Goal: Task Accomplishment & Management: Manage account settings

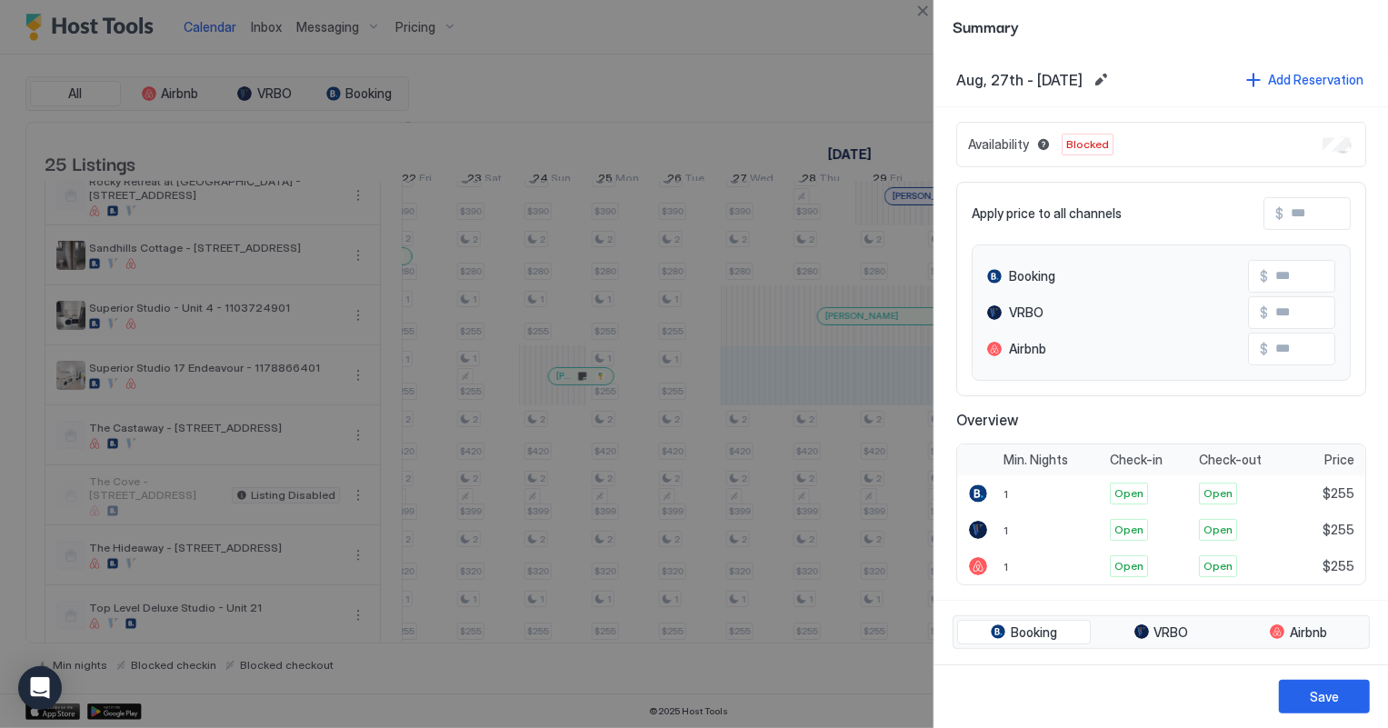
scroll to position [0, 1700]
click at [926, 9] on button "Close" at bounding box center [923, 11] width 22 height 22
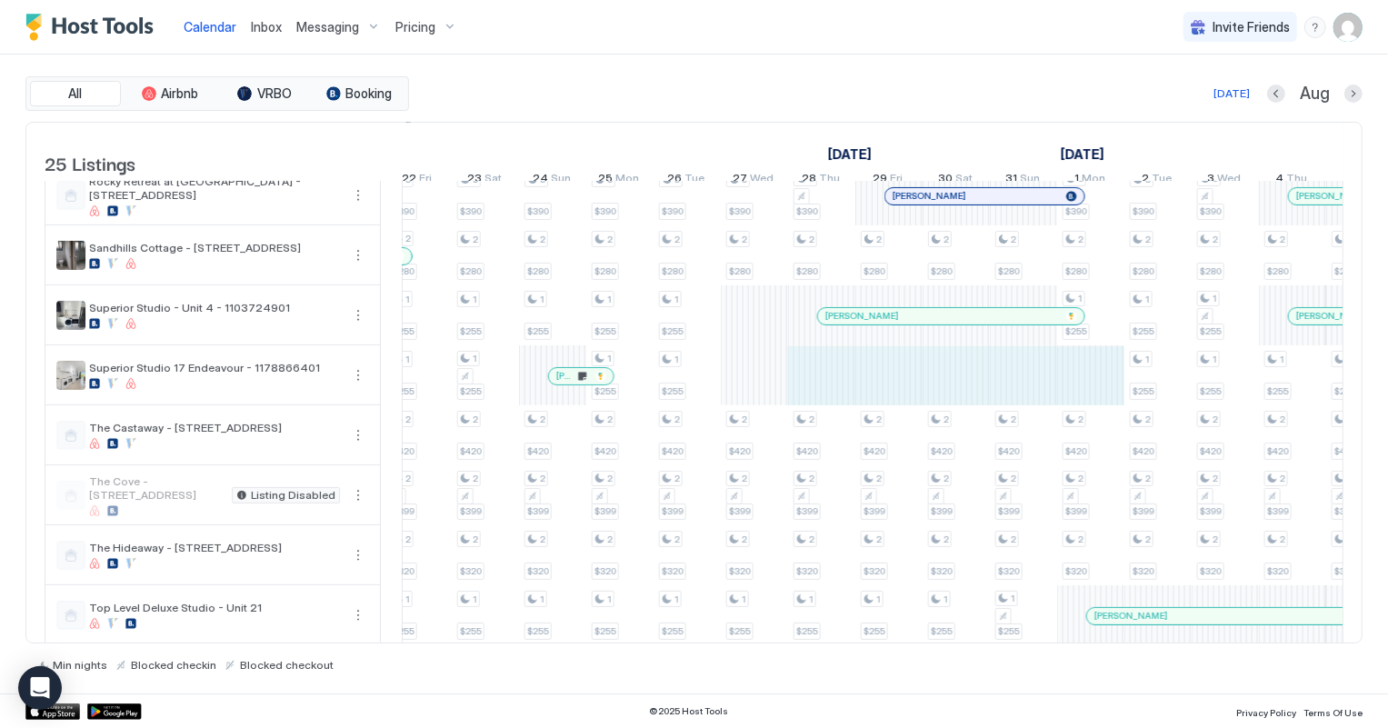
drag, startPoint x: 806, startPoint y: 386, endPoint x: 1066, endPoint y: 373, distance: 259.5
click at [1066, 373] on div "2 $280 3 $275 2 $250 2 $180 3 $390 2 $280 1 $255 2 $420 2 $399 2 $320 1 $255 2 …" at bounding box center [519, 435] width 3633 height 1499
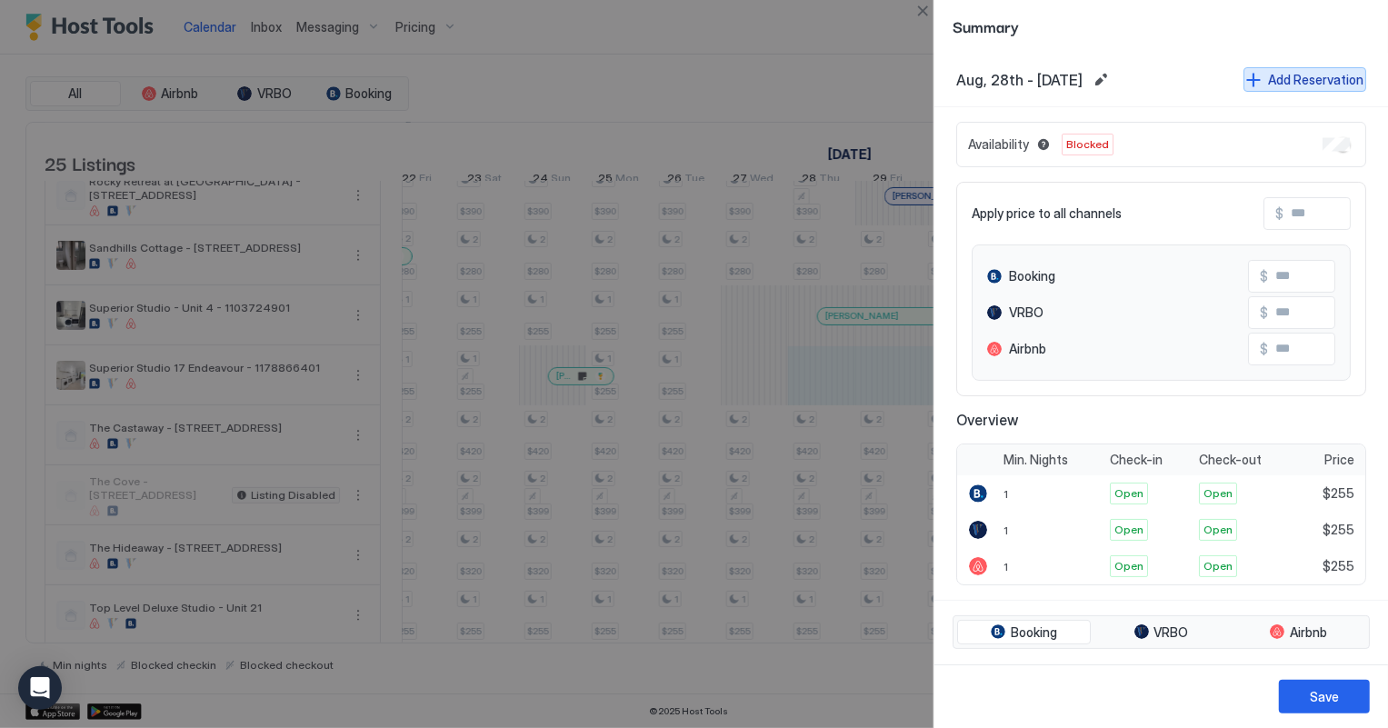
click at [1309, 75] on div "Add Reservation" at bounding box center [1315, 79] width 95 height 19
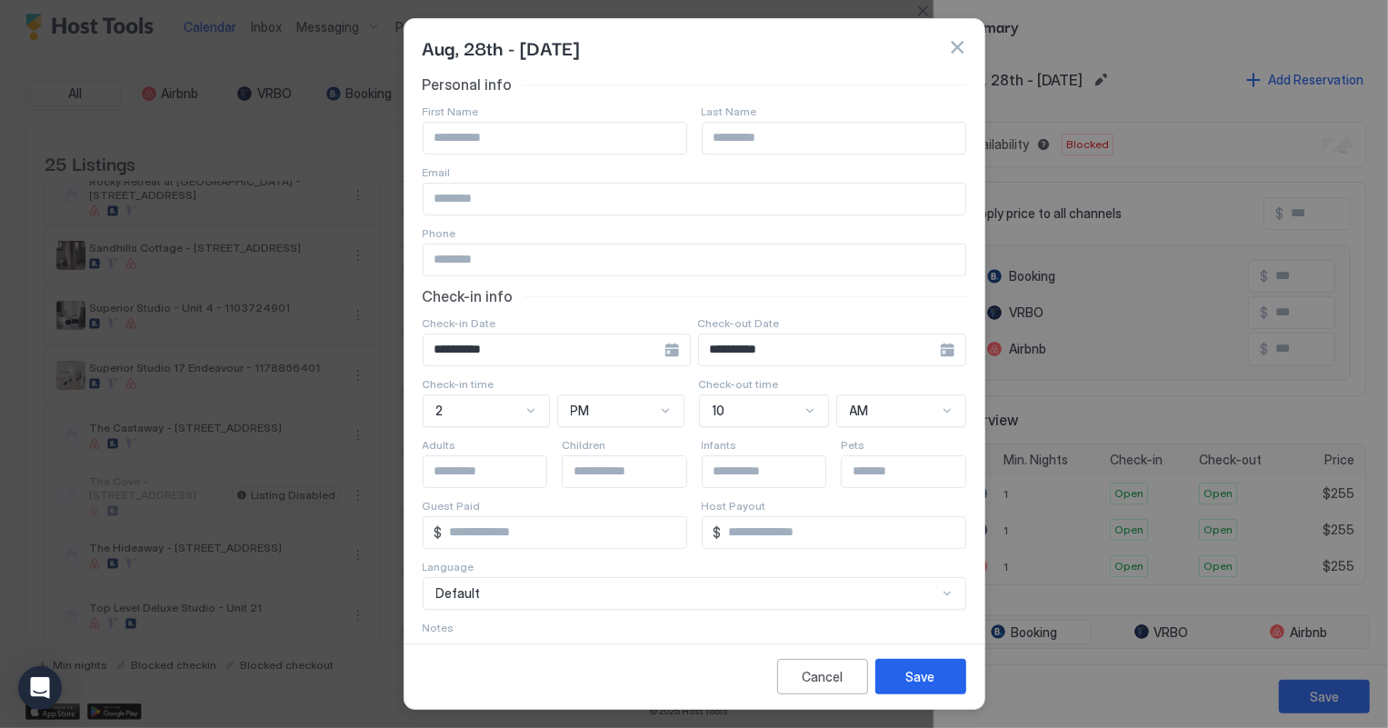
click at [507, 129] on input "Input Field" at bounding box center [555, 138] width 263 height 31
type input "******"
click at [743, 126] on input "Input Field" at bounding box center [834, 138] width 263 height 31
type input "******"
click at [922, 664] on button "Save" at bounding box center [921, 676] width 91 height 35
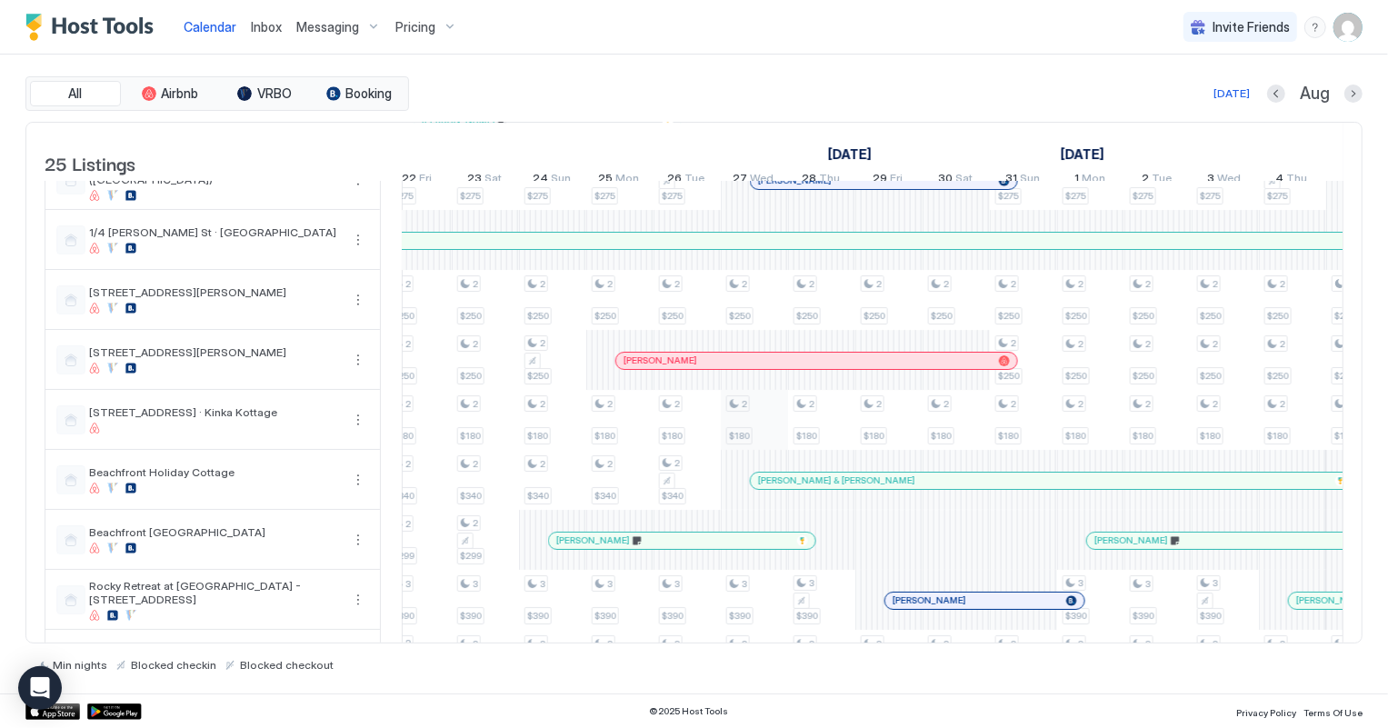
scroll to position [0, 0]
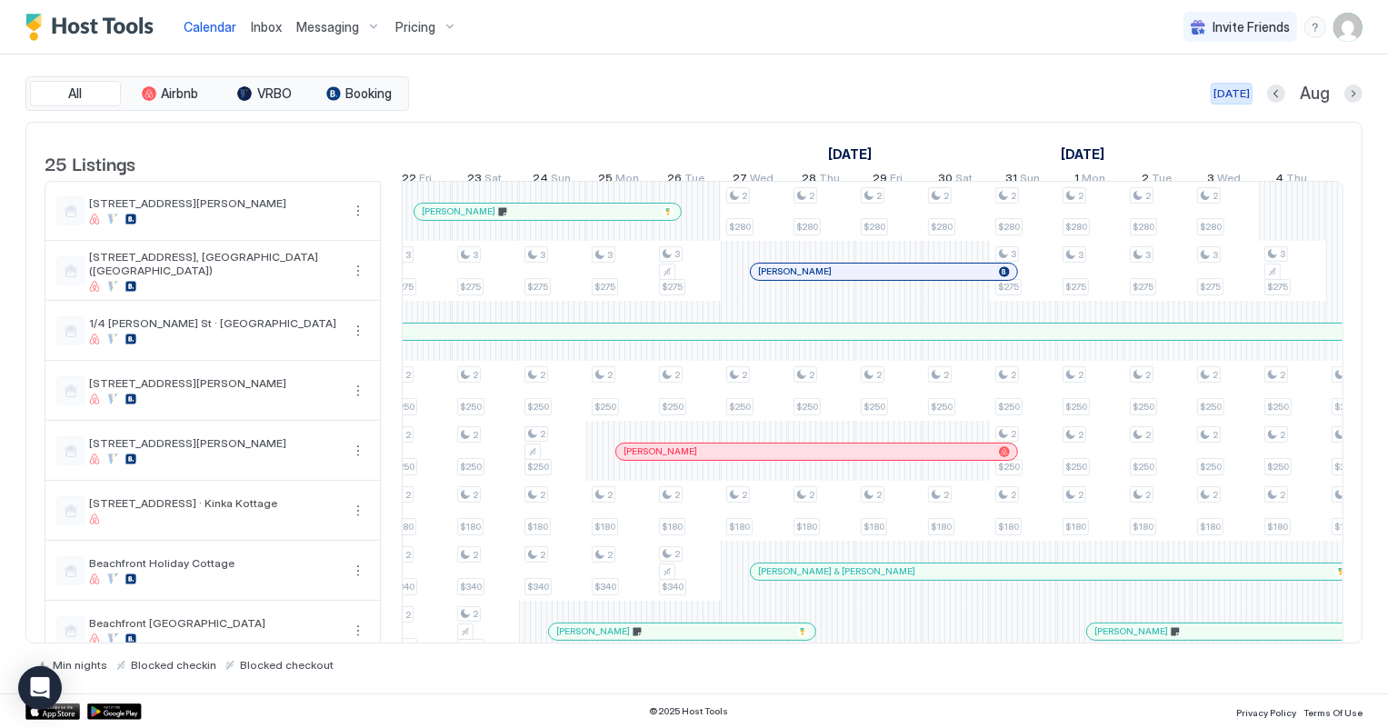
drag, startPoint x: 1244, startPoint y: 91, endPoint x: 942, endPoint y: 107, distance: 302.3
click at [1244, 91] on div "[DATE]" at bounding box center [1232, 93] width 36 height 16
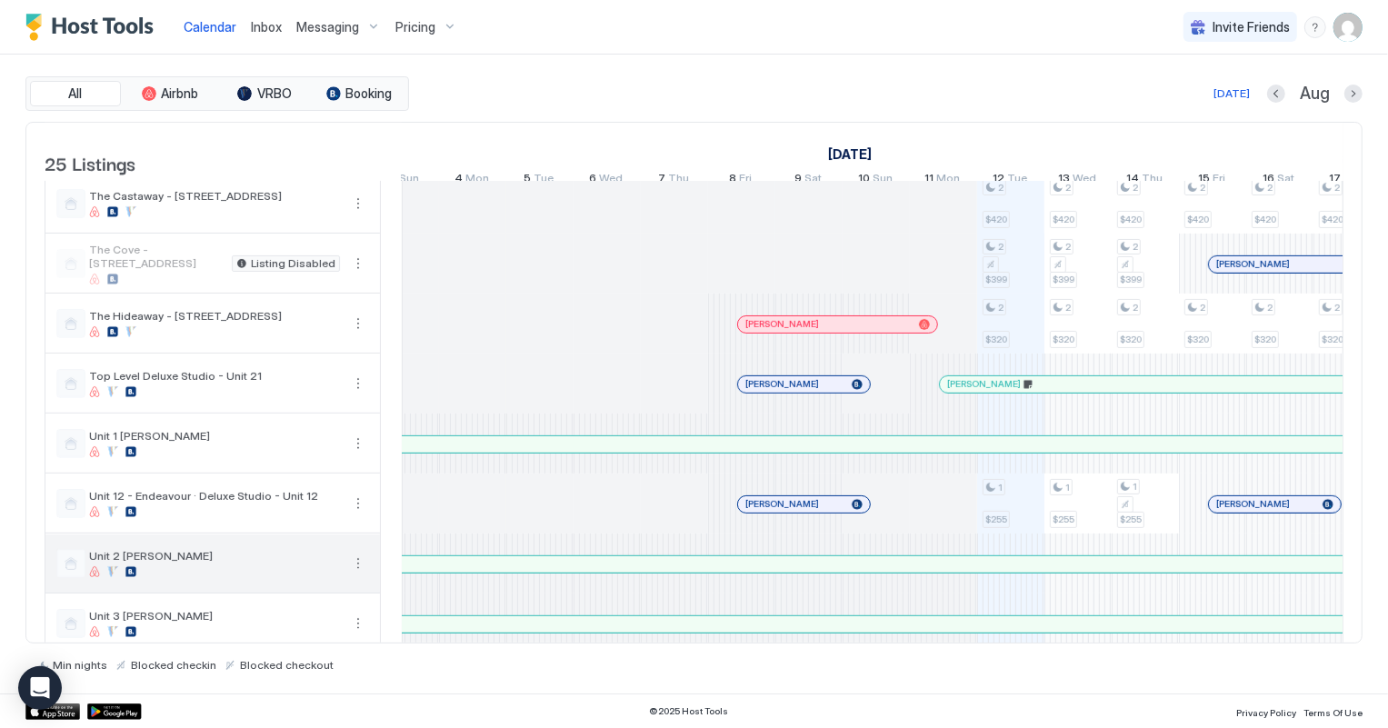
scroll to position [744, 0]
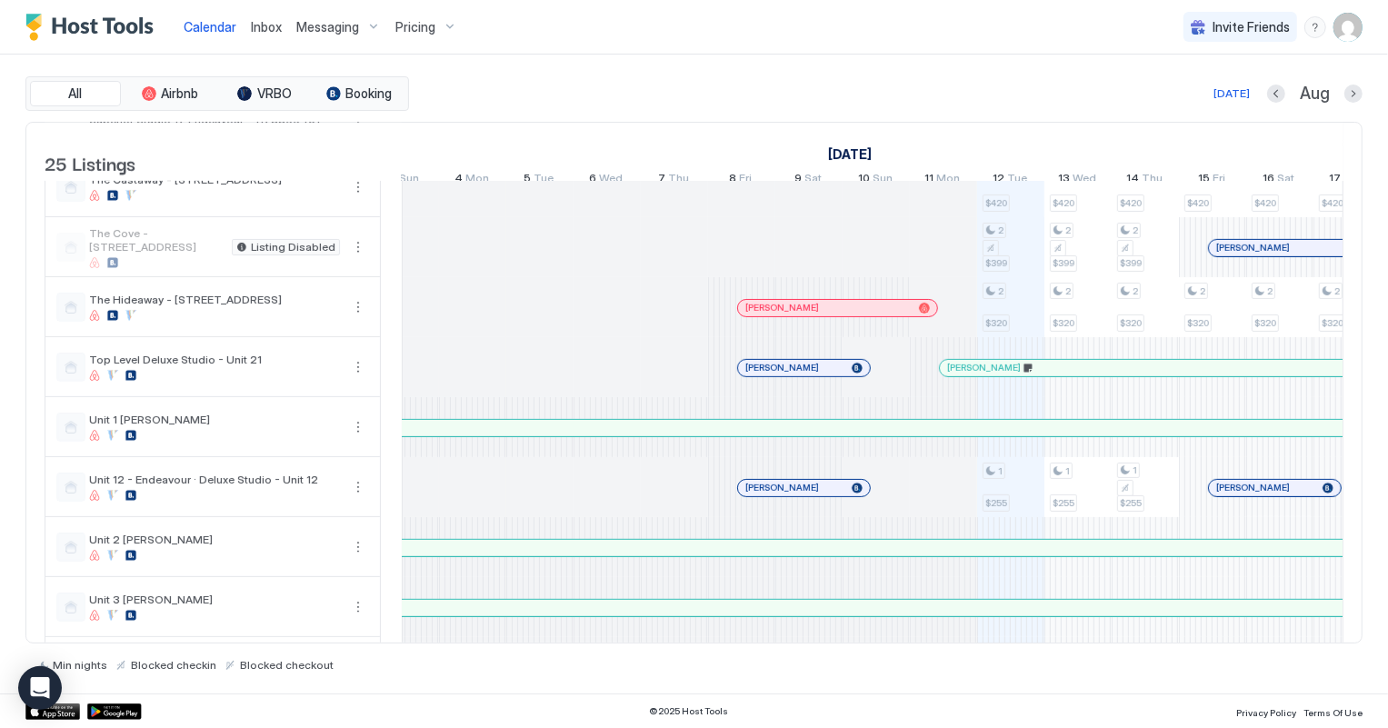
click at [275, 26] on span "Inbox" at bounding box center [266, 26] width 31 height 15
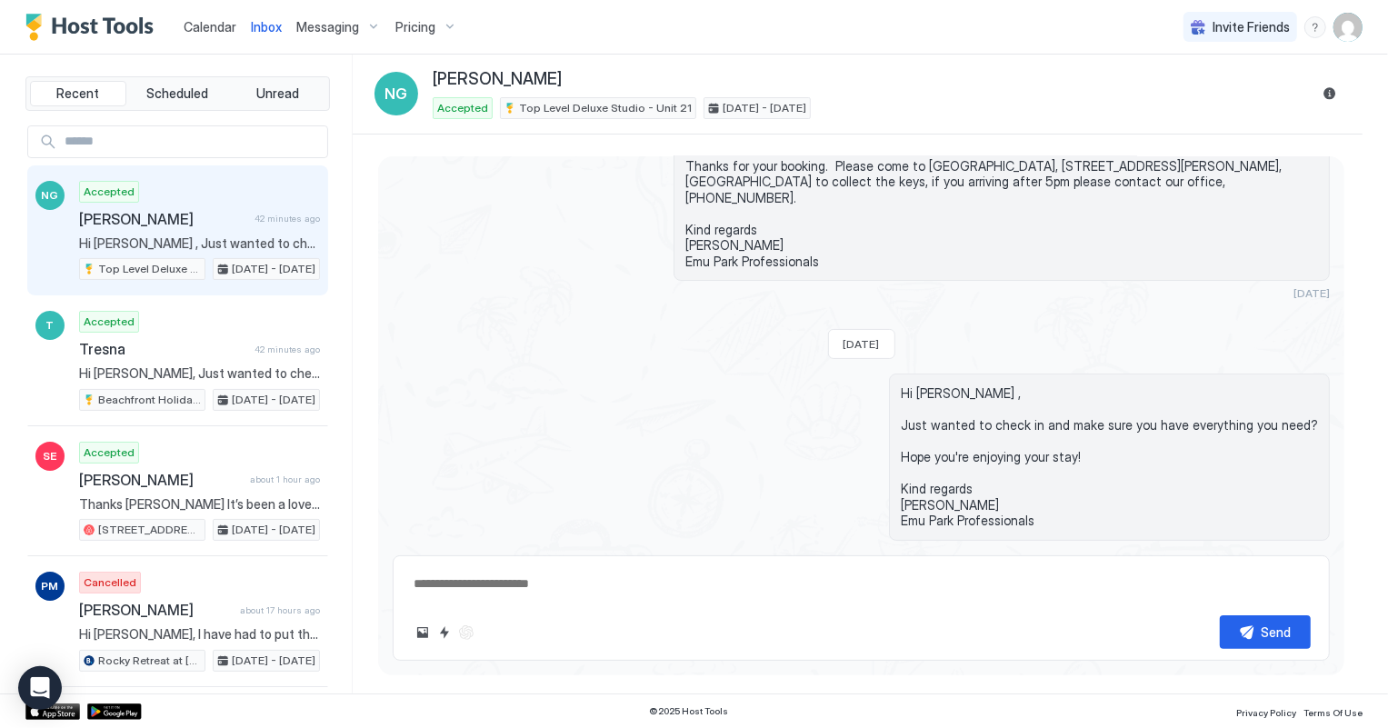
scroll to position [139, 0]
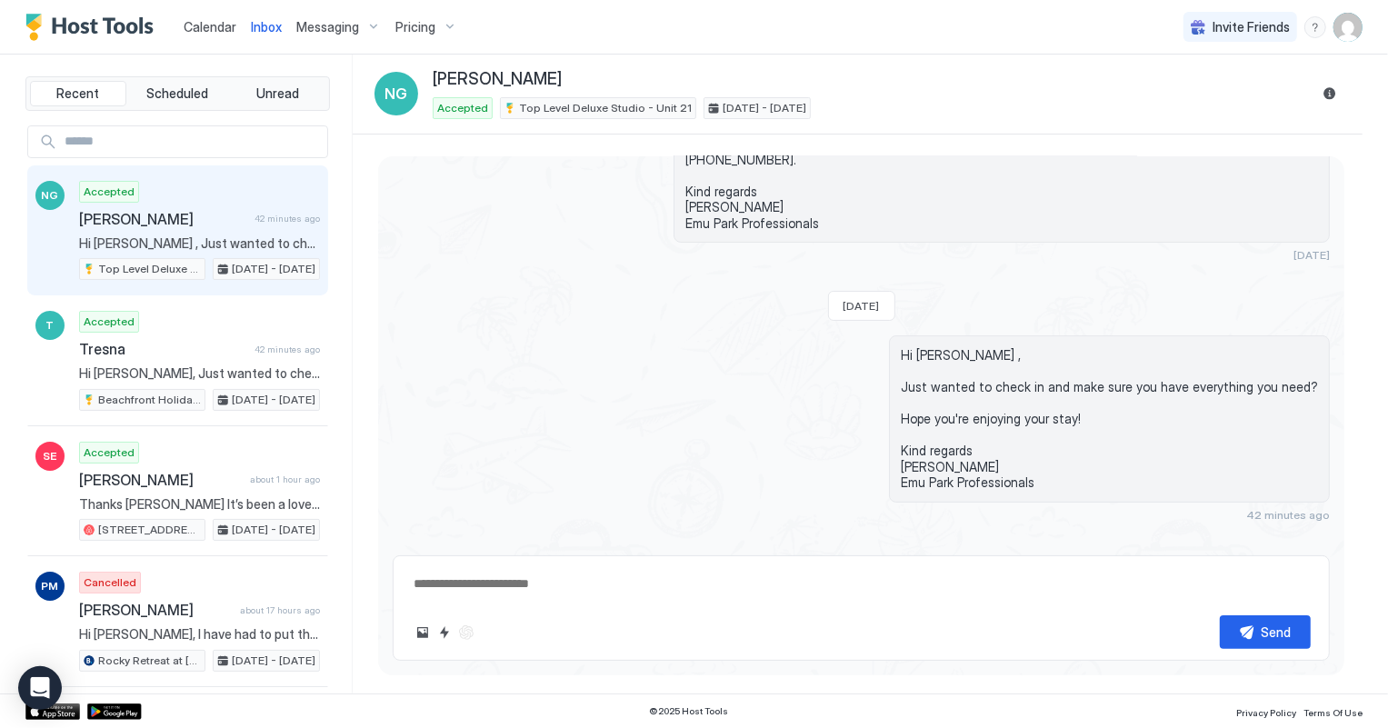
click at [222, 25] on span "Calendar" at bounding box center [210, 26] width 53 height 15
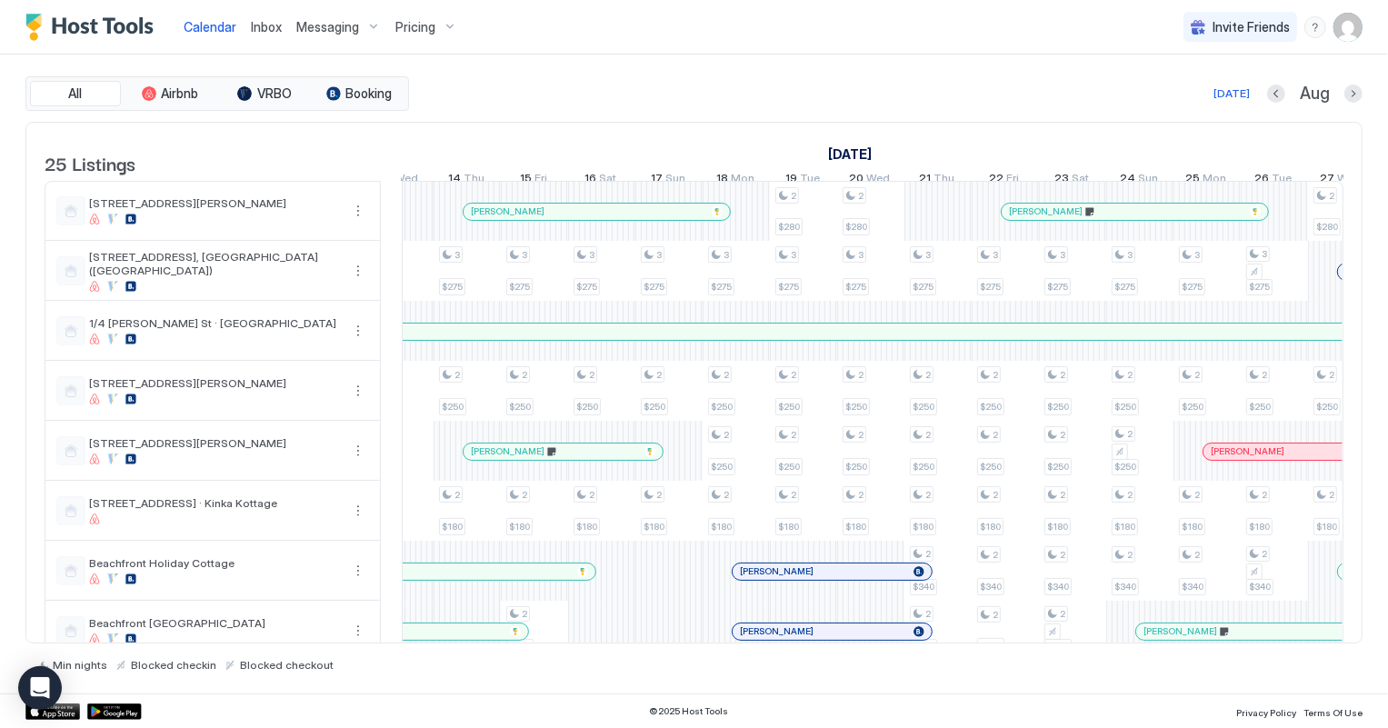
scroll to position [0, 1175]
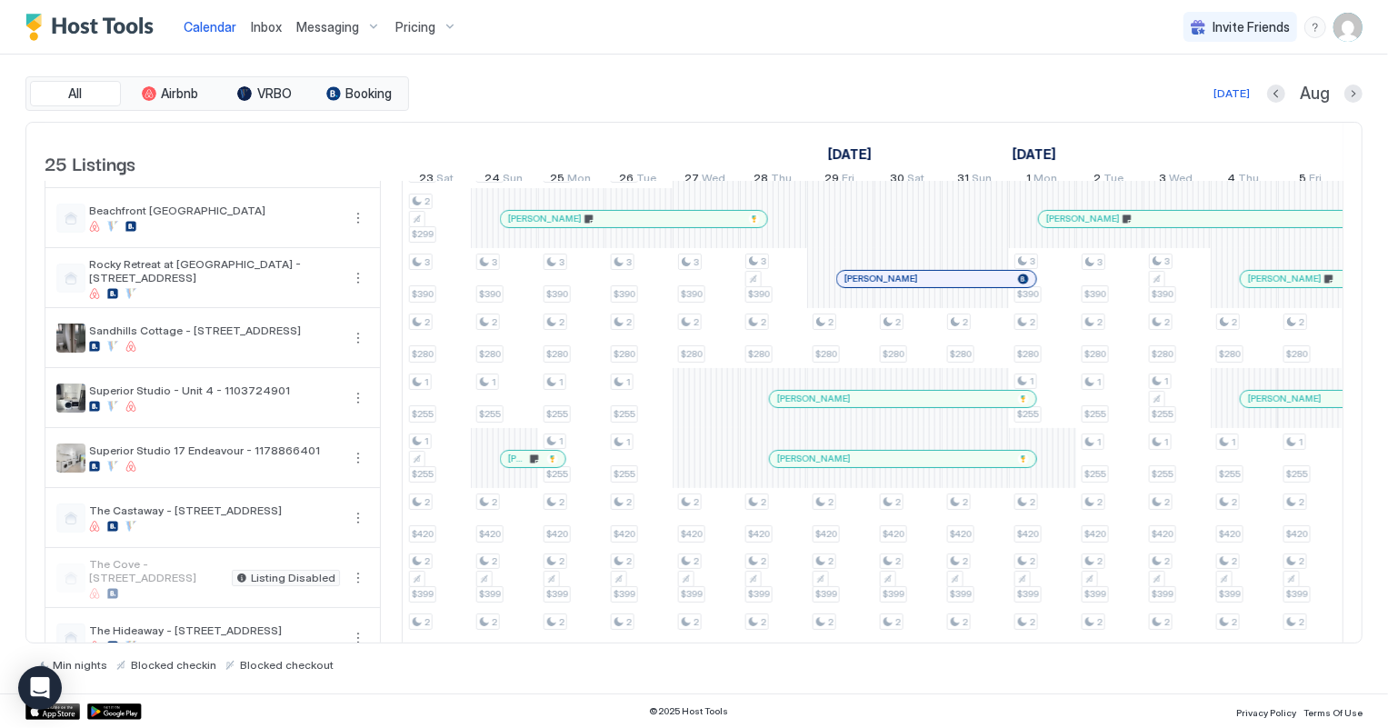
click at [905, 466] on div at bounding box center [906, 459] width 15 height 15
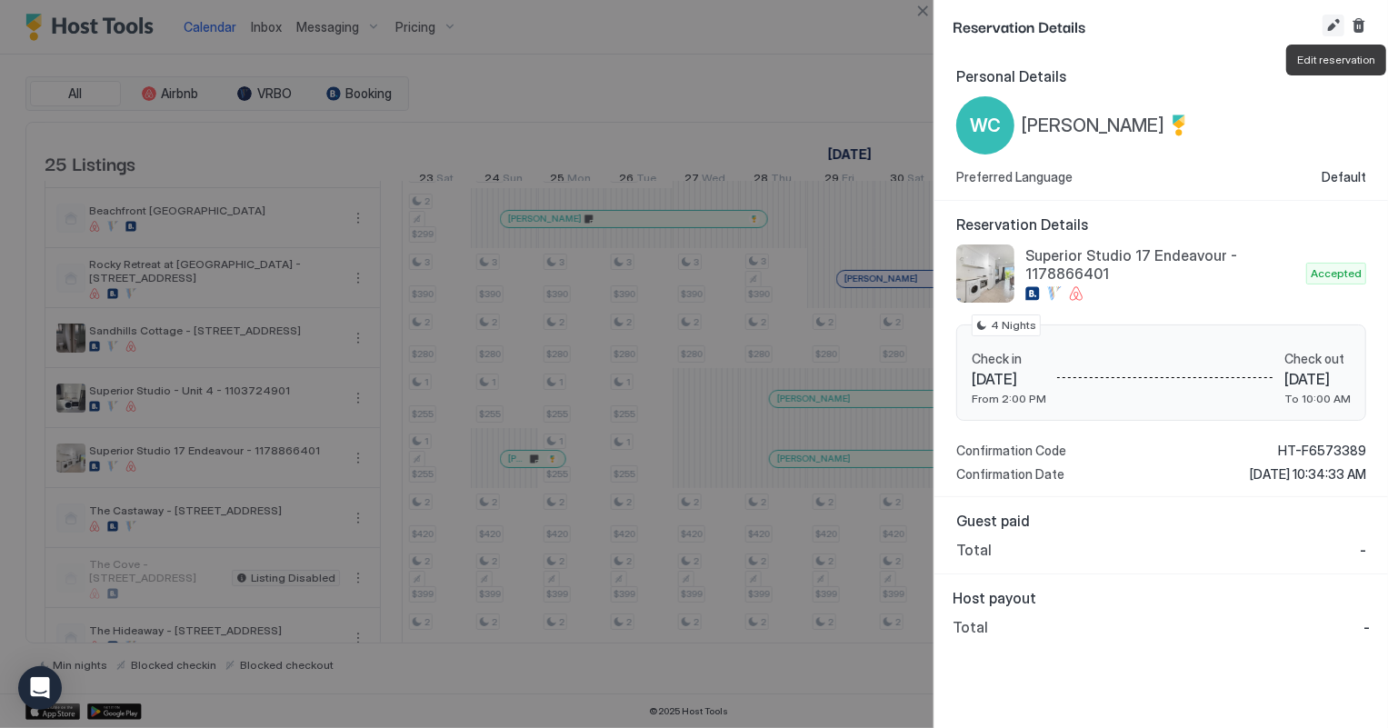
click at [1331, 25] on button "Edit reservation" at bounding box center [1334, 26] width 22 height 22
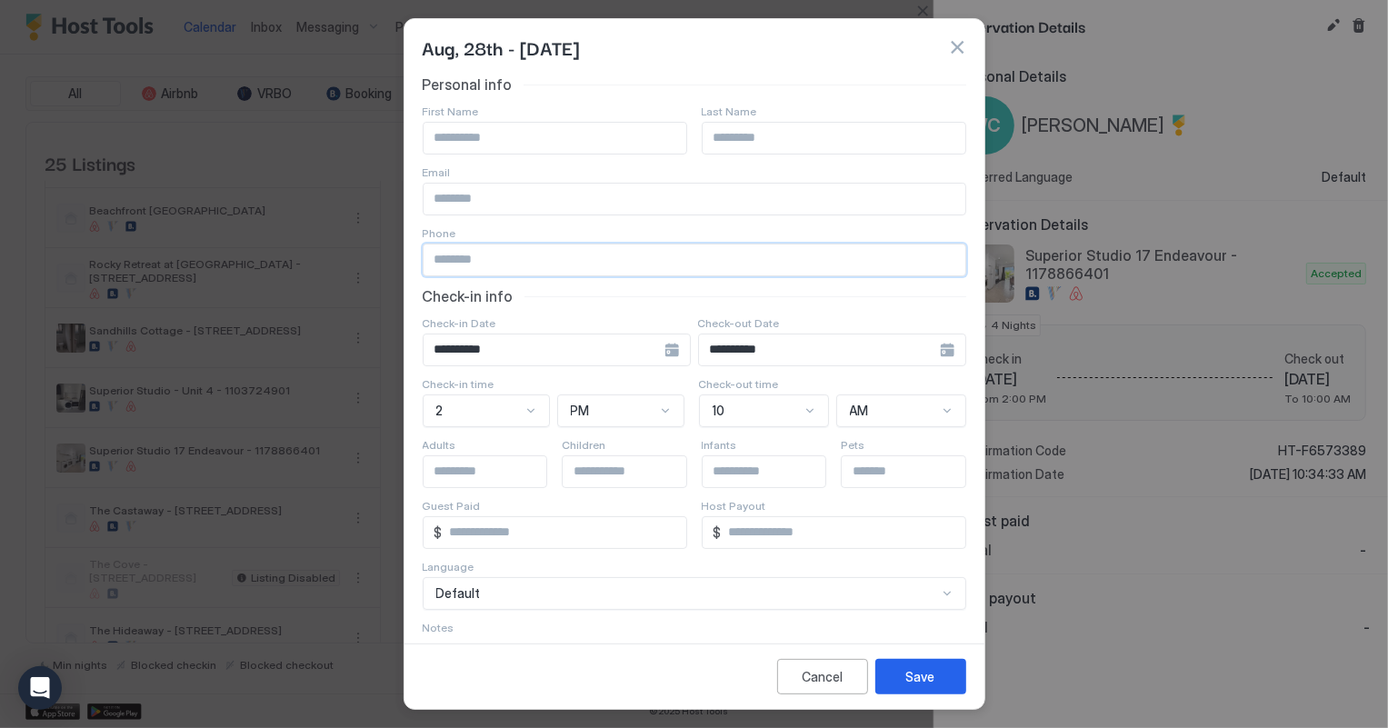
click at [452, 255] on input "Input Field" at bounding box center [695, 260] width 542 height 31
type input "**********"
click at [950, 680] on button "Save" at bounding box center [921, 676] width 91 height 35
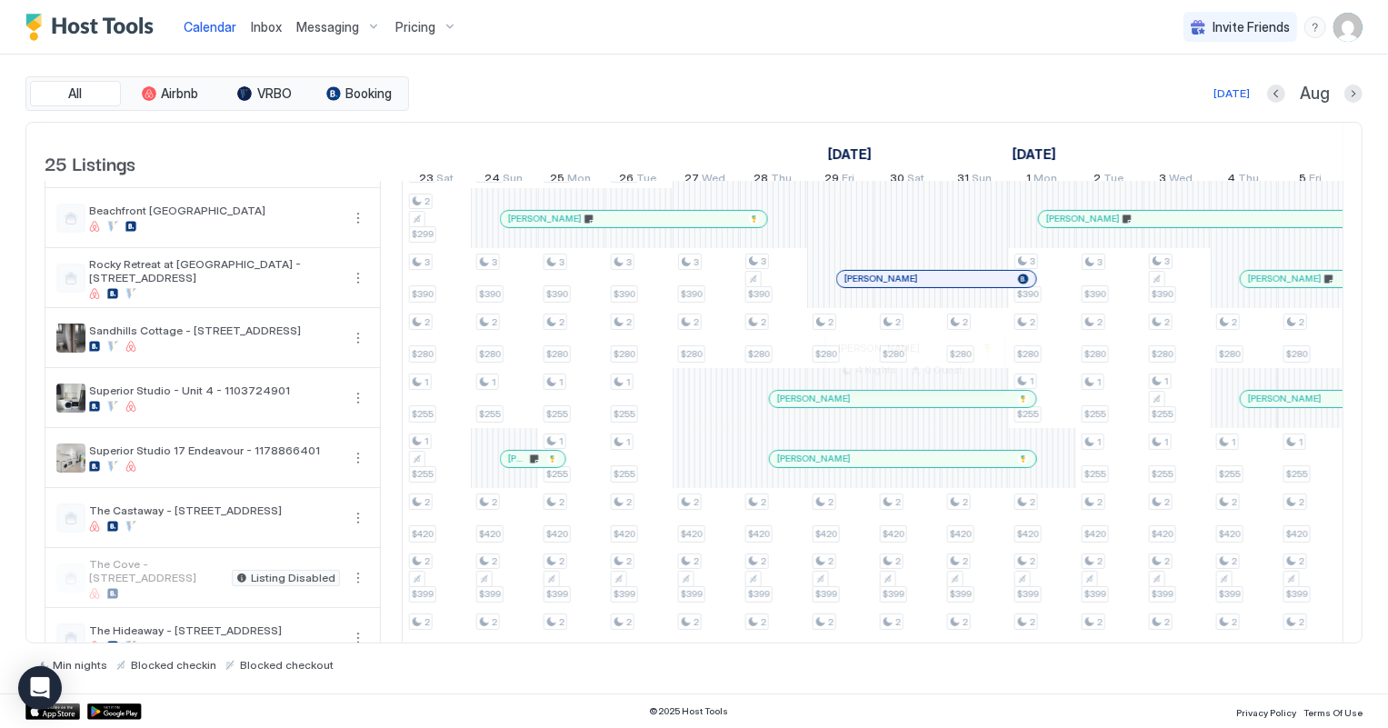
click at [911, 406] on div at bounding box center [912, 399] width 15 height 15
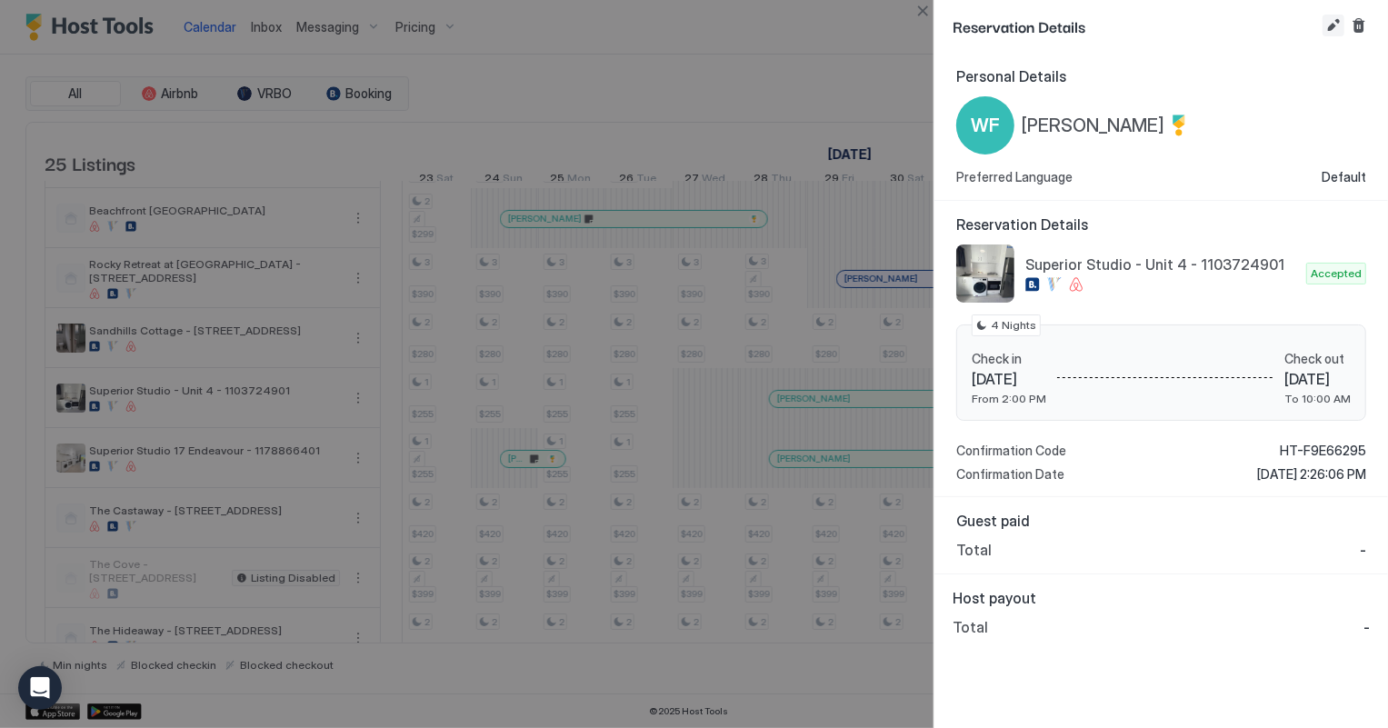
click at [1333, 29] on button "Edit reservation" at bounding box center [1334, 26] width 22 height 22
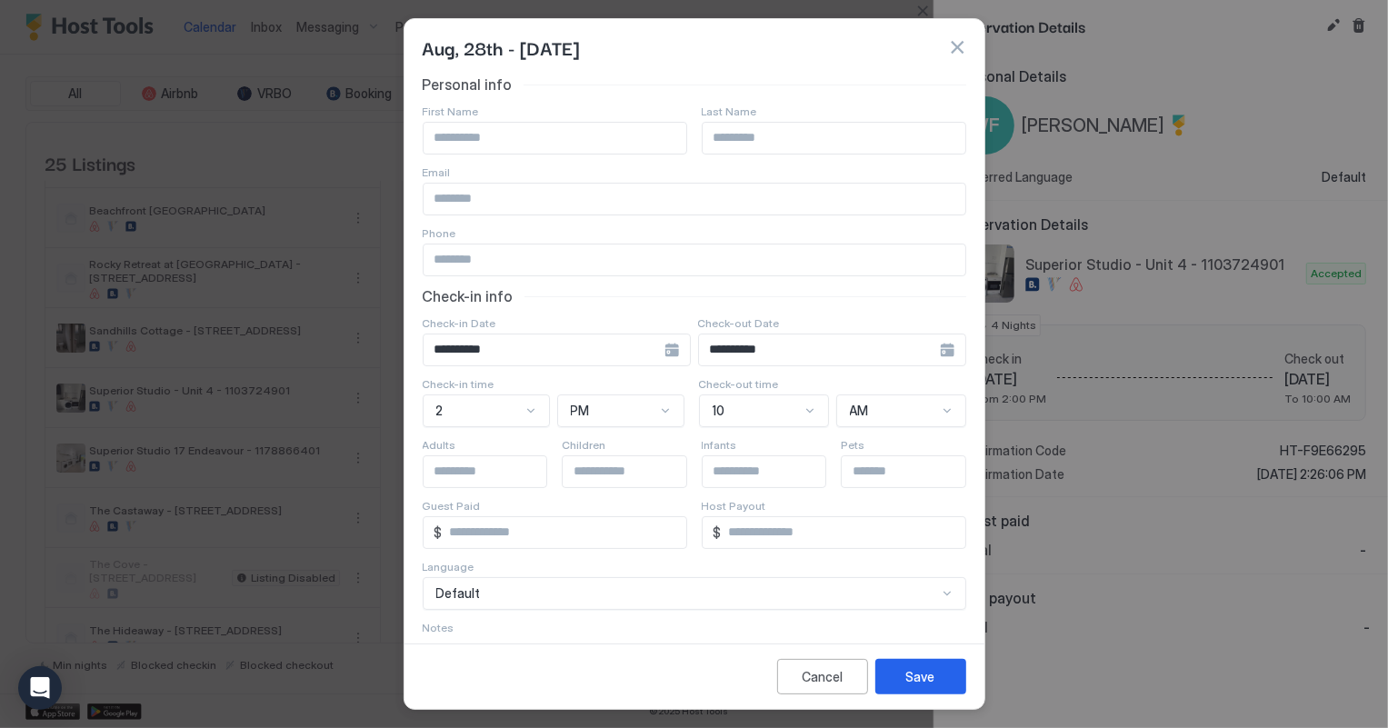
click at [460, 199] on input "Input Field" at bounding box center [695, 199] width 542 height 31
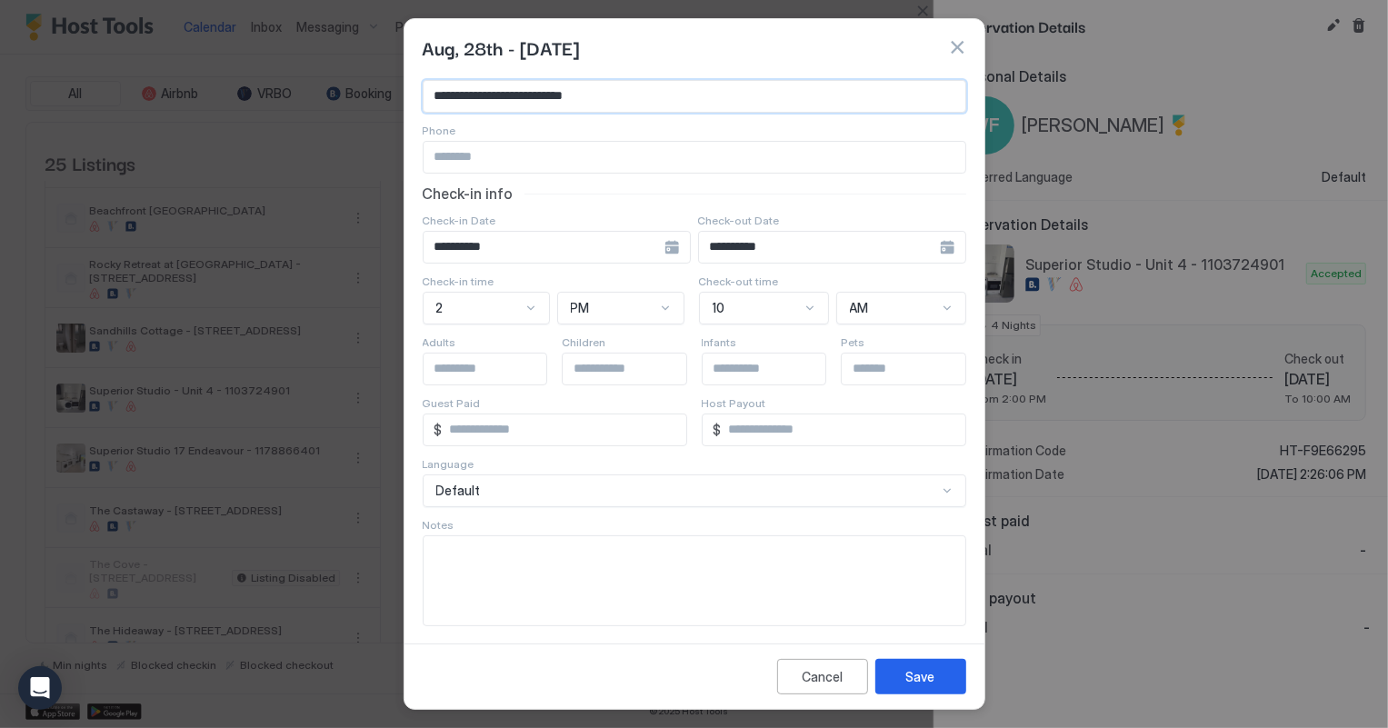
scroll to position [109, 0]
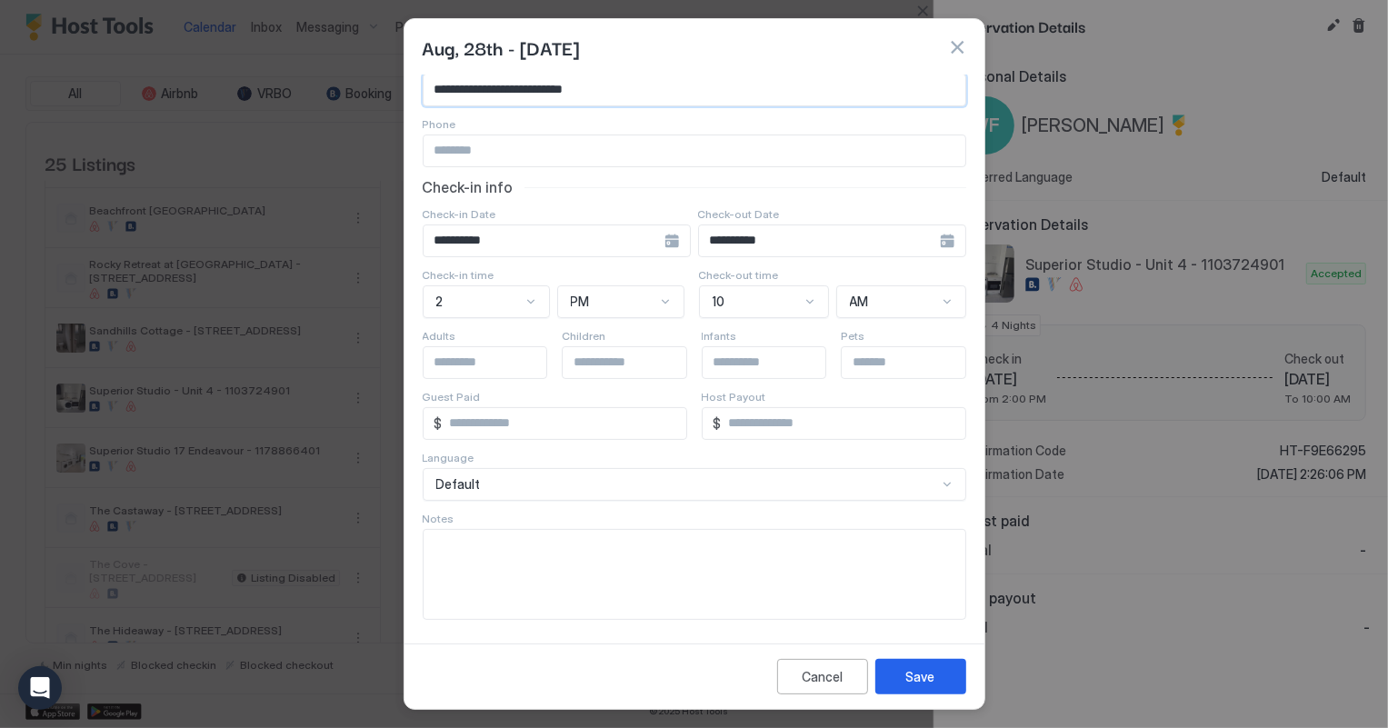
type input "**********"
click at [463, 560] on textarea "Input Field" at bounding box center [695, 574] width 542 height 89
type textarea "**********"
click at [959, 673] on button "Save" at bounding box center [921, 676] width 91 height 35
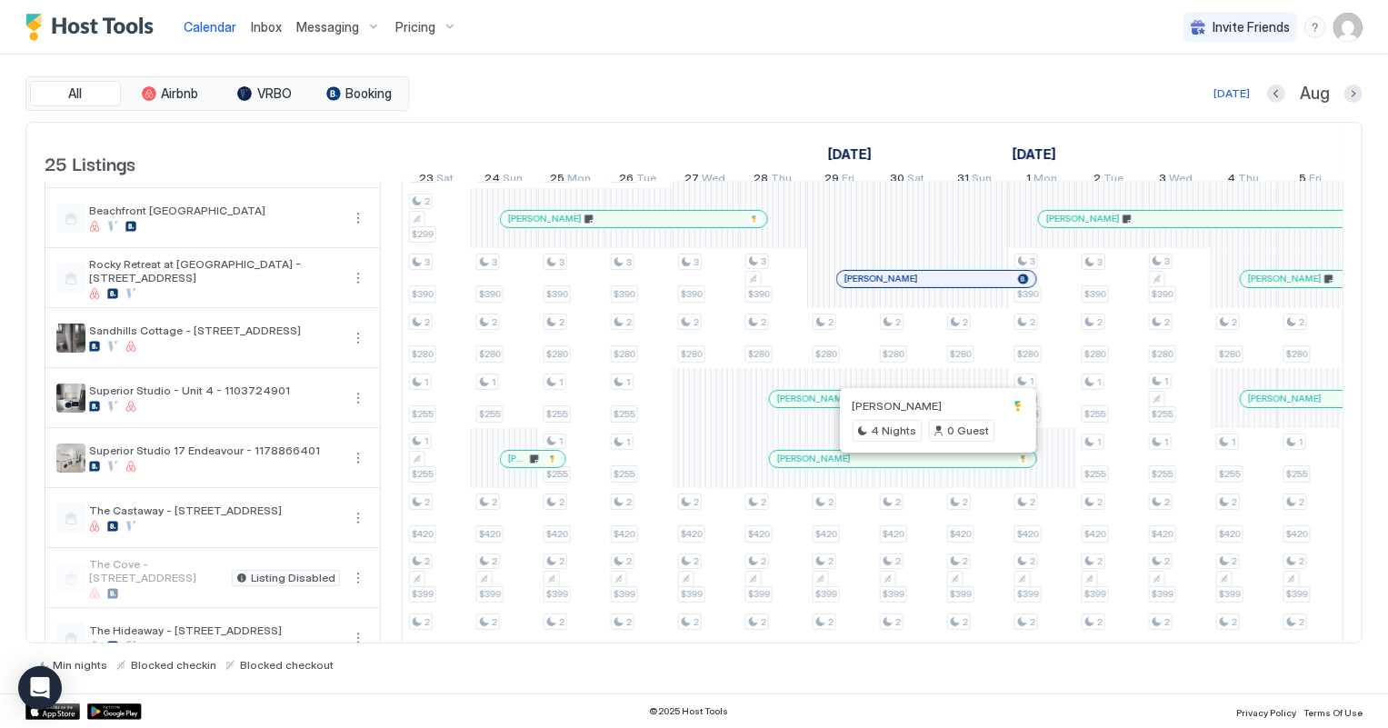
click at [266, 25] on span "Inbox" at bounding box center [266, 26] width 31 height 15
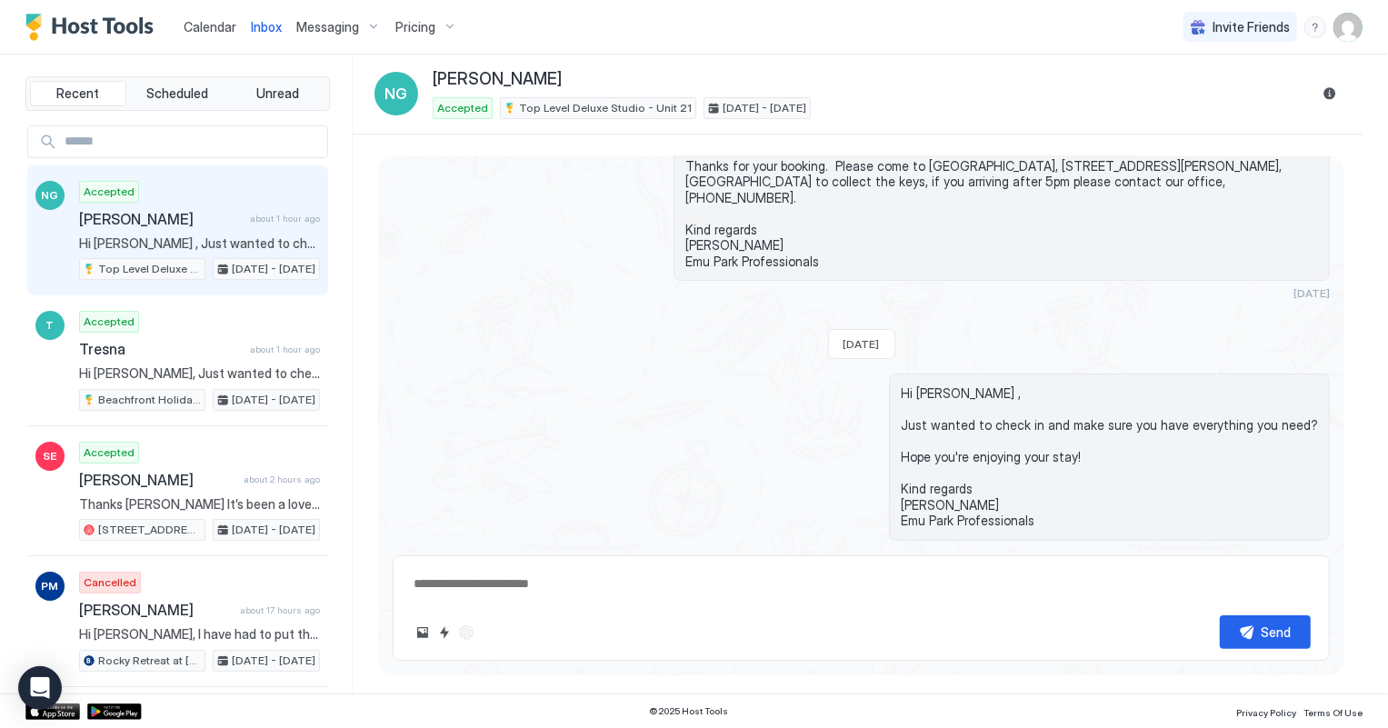
scroll to position [139, 0]
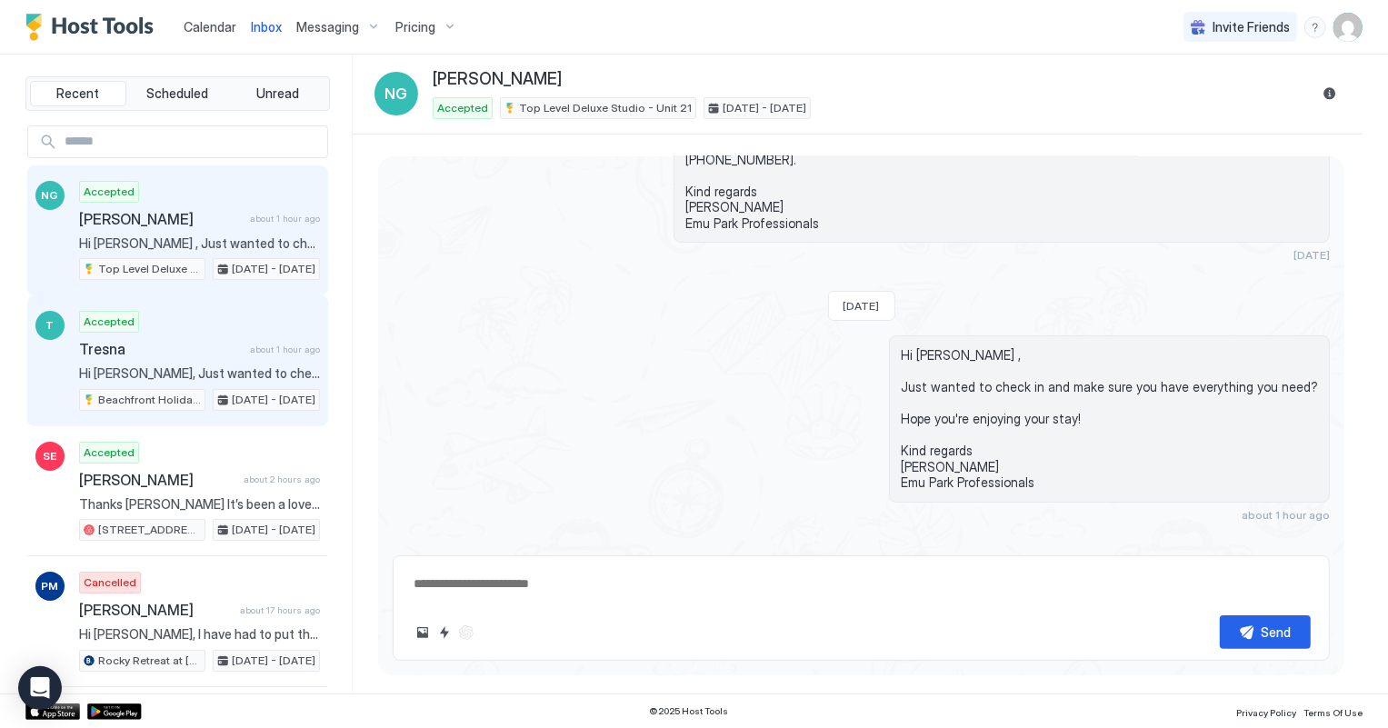
click at [212, 344] on span "Tresna" at bounding box center [161, 349] width 164 height 18
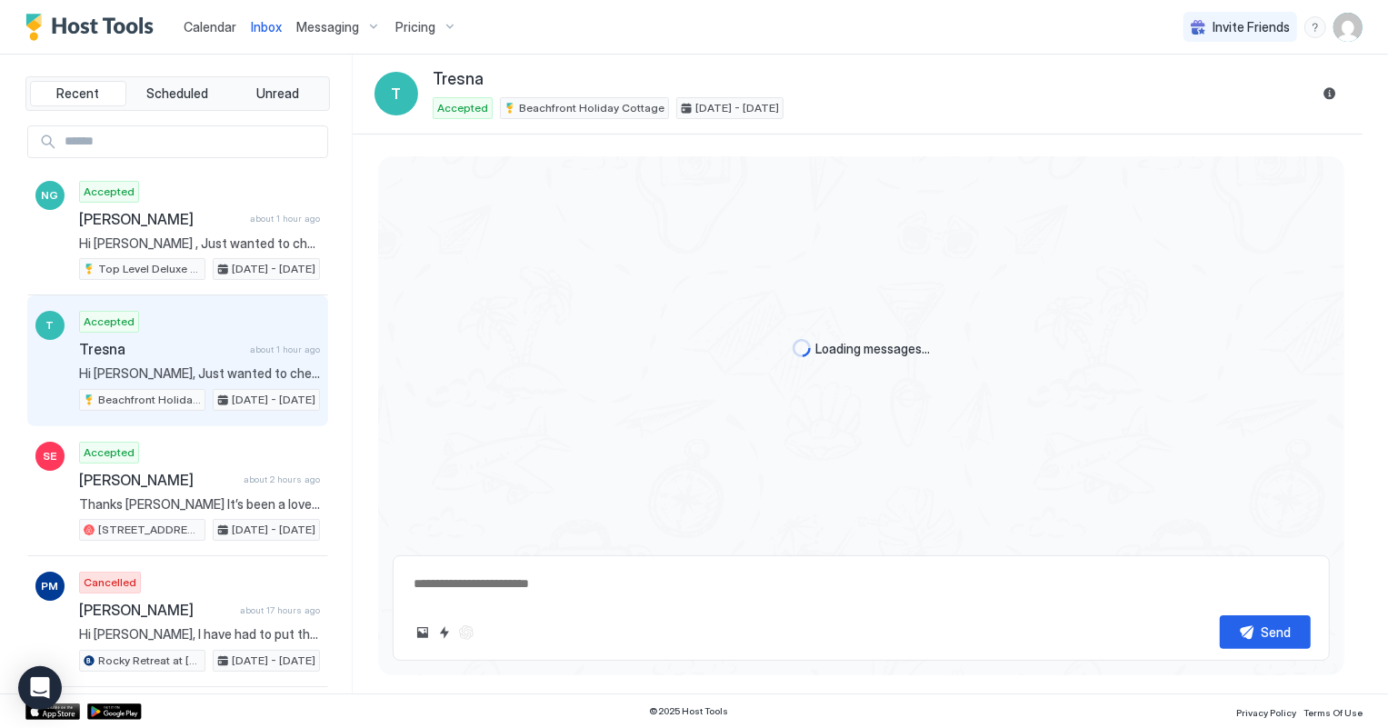
scroll to position [140, 0]
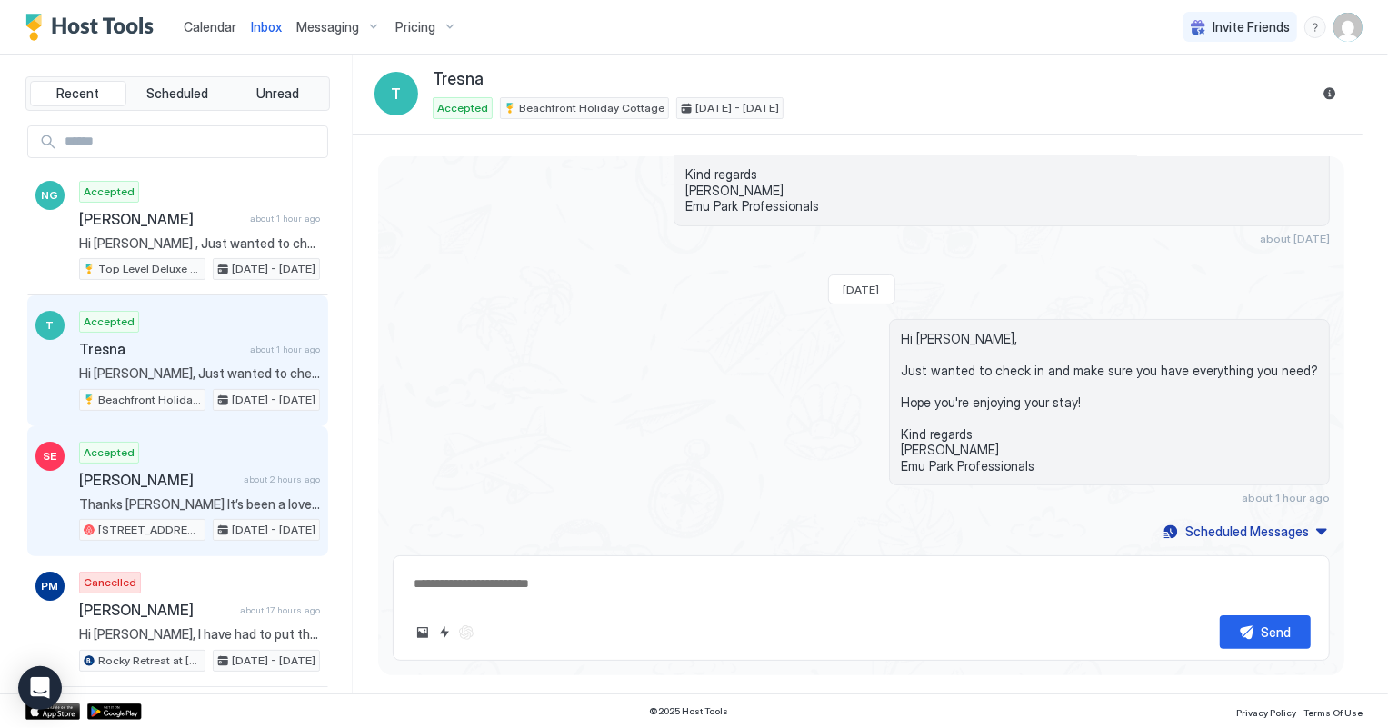
click at [212, 502] on span "Thanks [PERSON_NAME] It’s been a lovely stay. What a lovely spot. Will drop the…" at bounding box center [199, 504] width 241 height 16
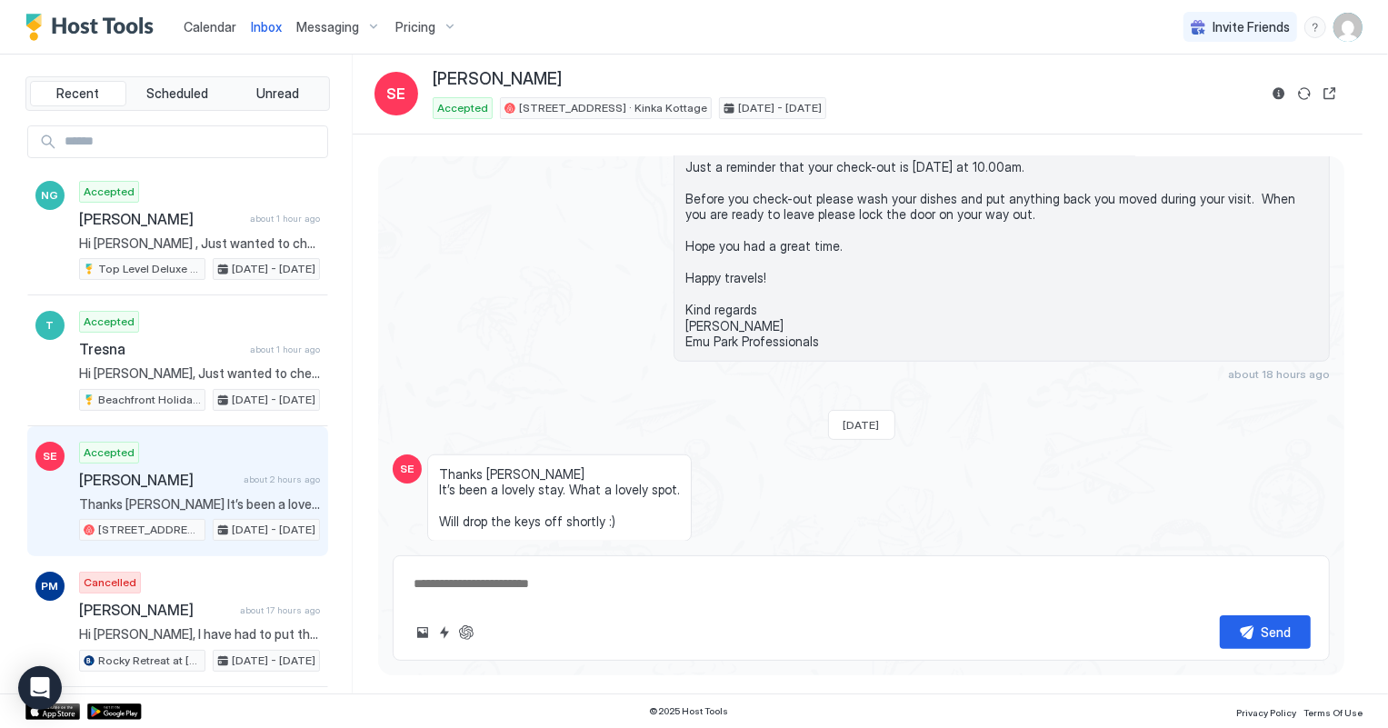
scroll to position [800, 0]
click at [203, 25] on span "Calendar" at bounding box center [210, 26] width 53 height 15
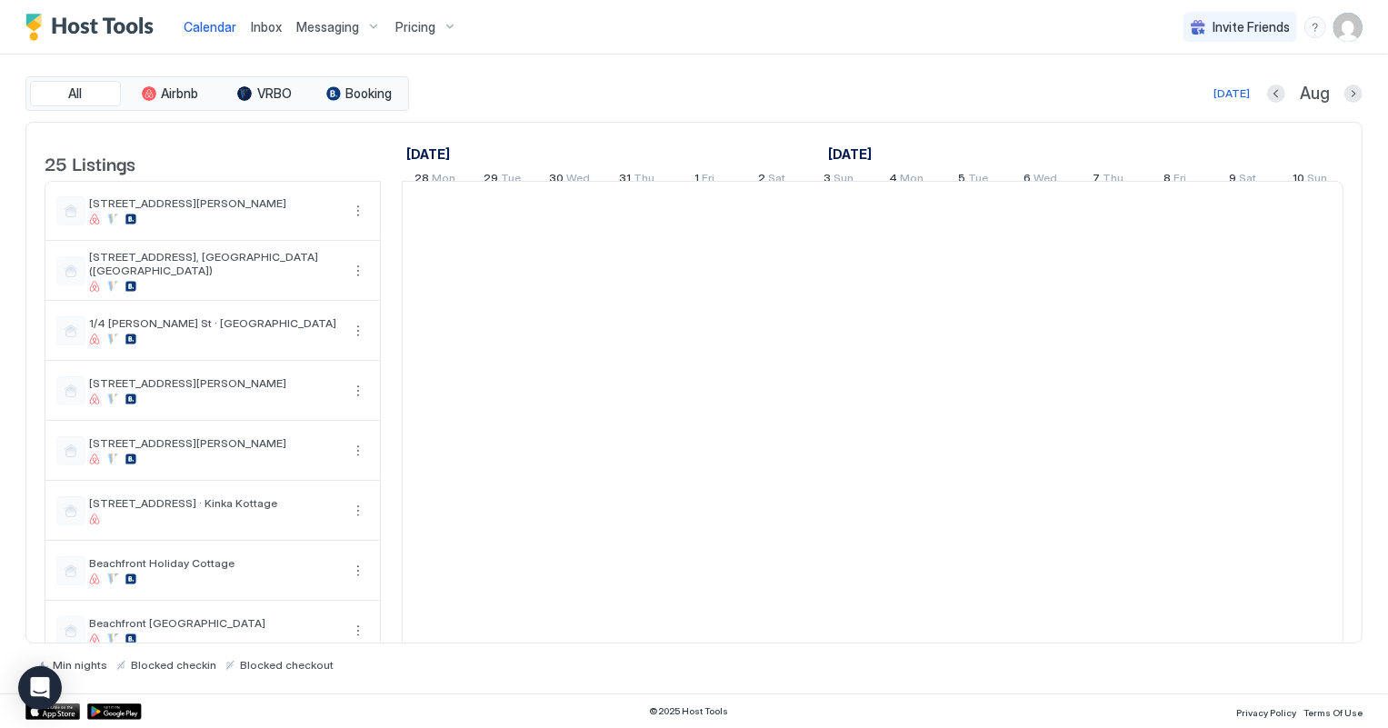
scroll to position [0, 1009]
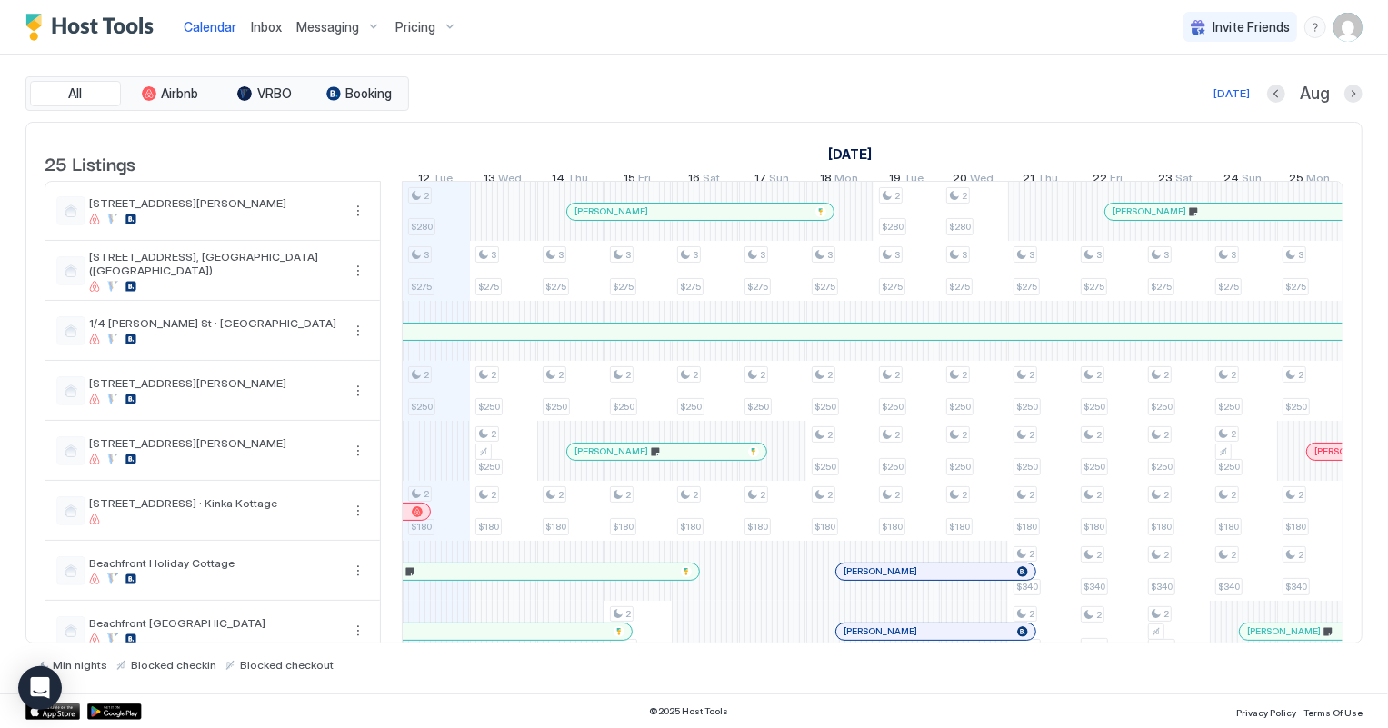
click at [259, 29] on span "Inbox" at bounding box center [266, 26] width 31 height 15
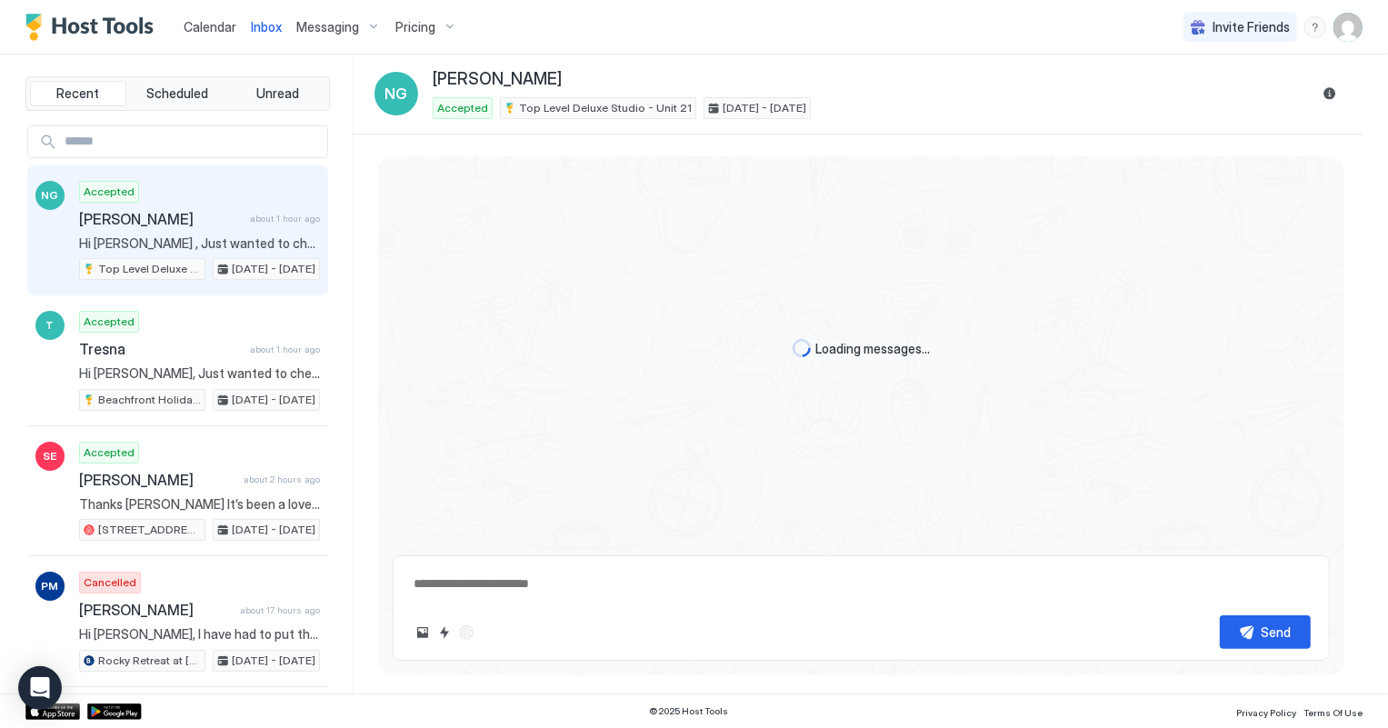
scroll to position [140, 0]
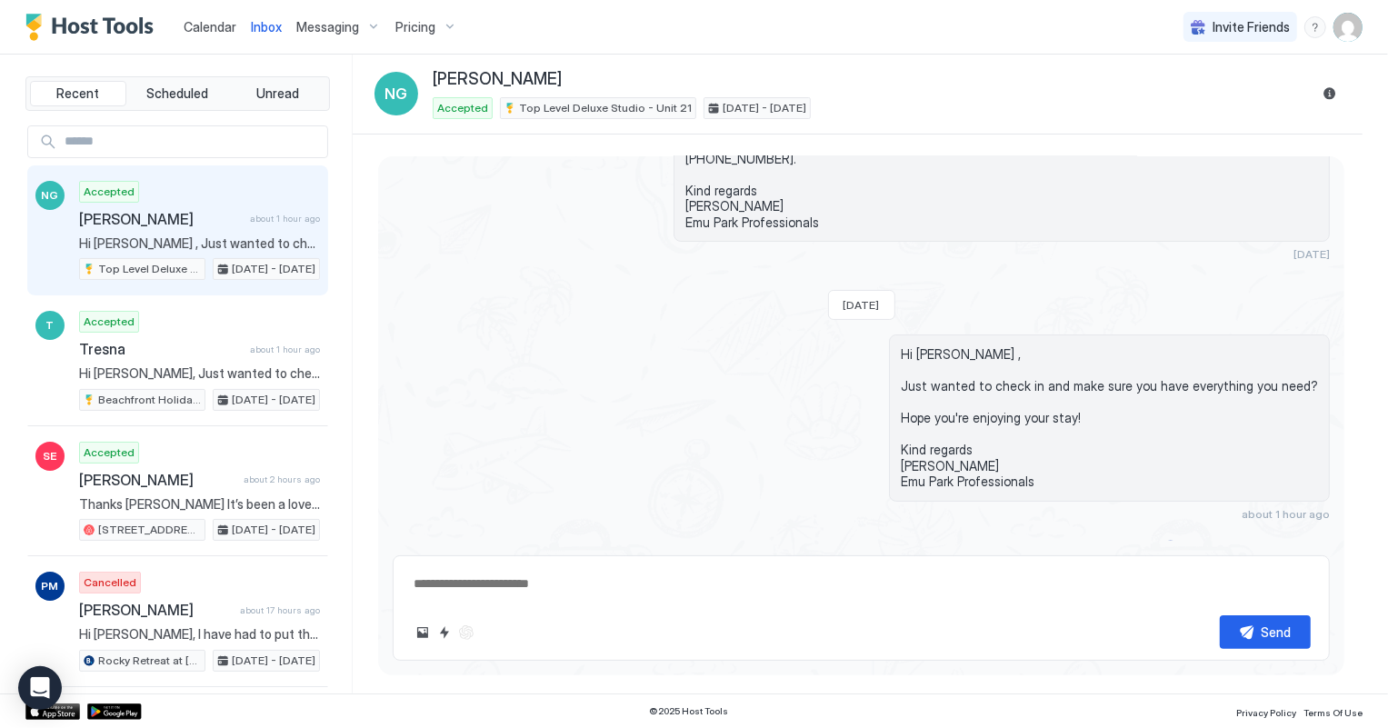
click at [207, 32] on span "Calendar" at bounding box center [210, 26] width 53 height 15
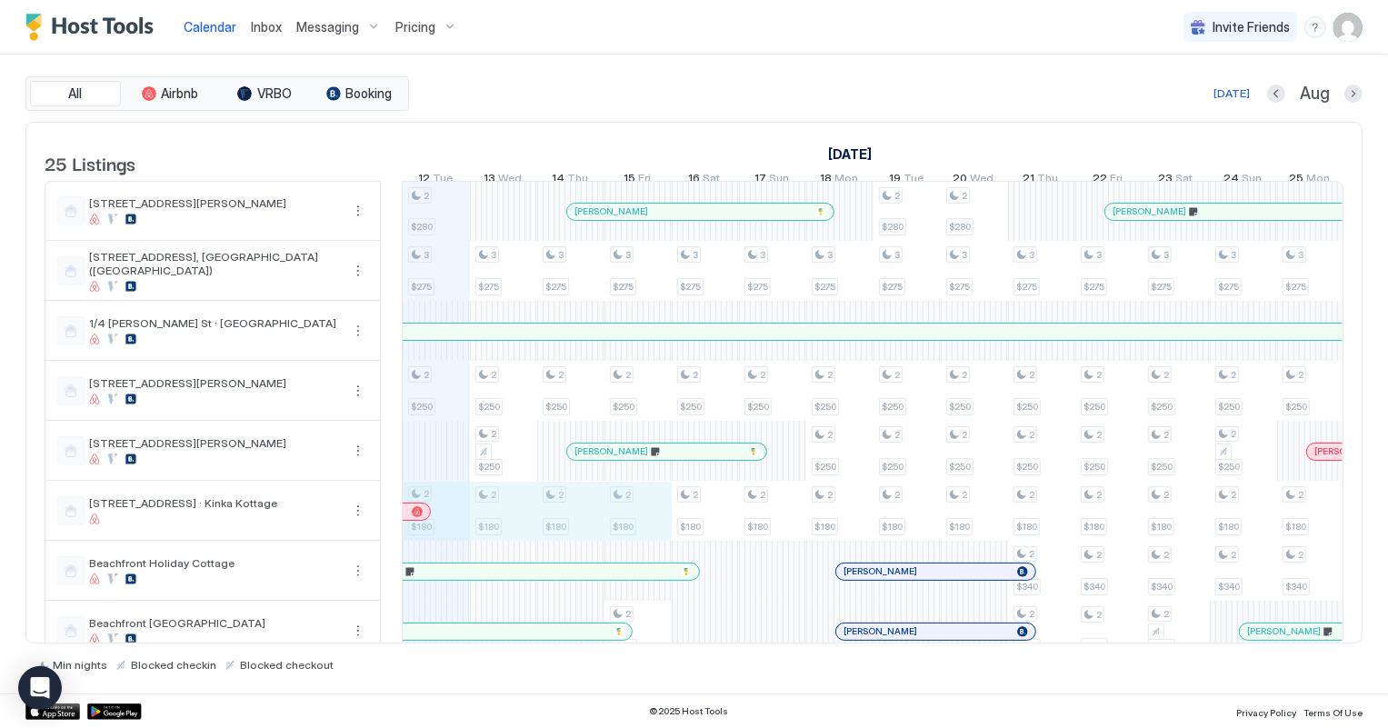
drag, startPoint x: 449, startPoint y: 522, endPoint x: 651, endPoint y: 518, distance: 201.9
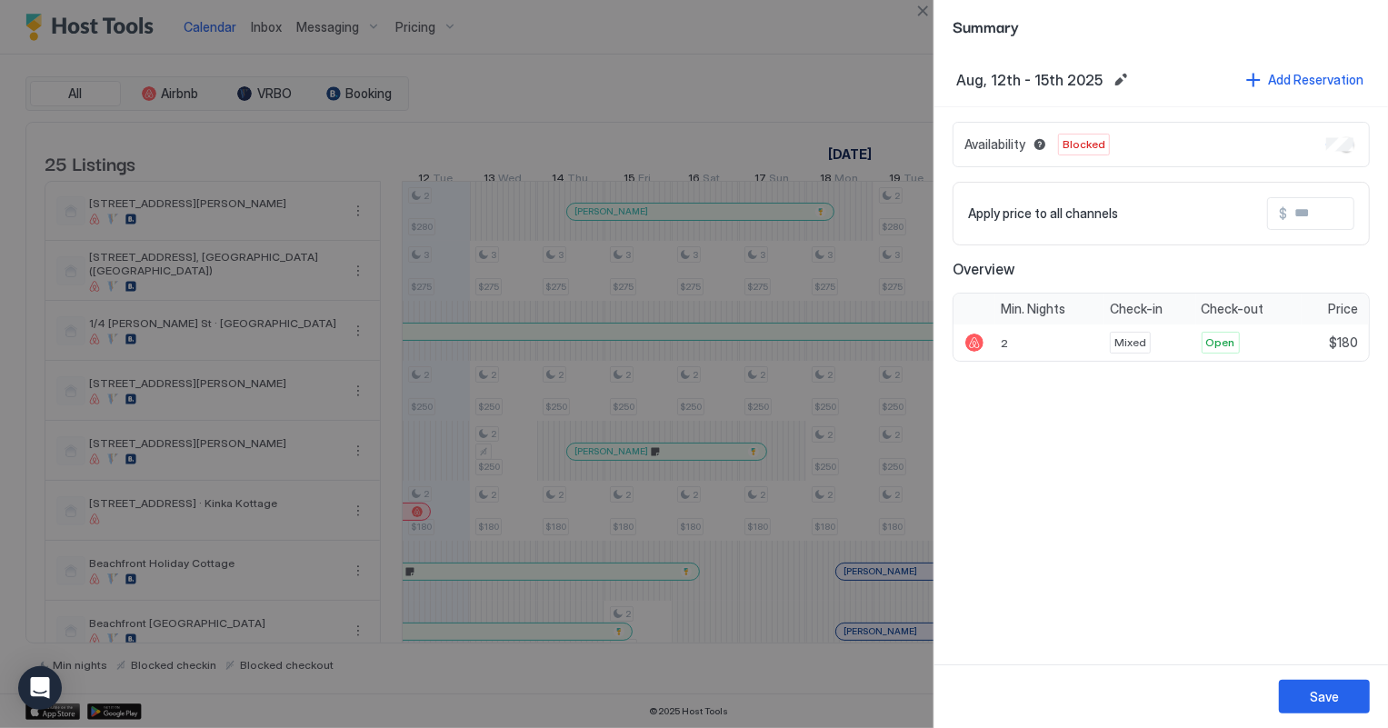
click at [1373, 685] on div "Save" at bounding box center [1162, 697] width 454 height 64
click at [1349, 696] on button "Save" at bounding box center [1324, 697] width 91 height 34
